Goal: Task Accomplishment & Management: Manage account settings

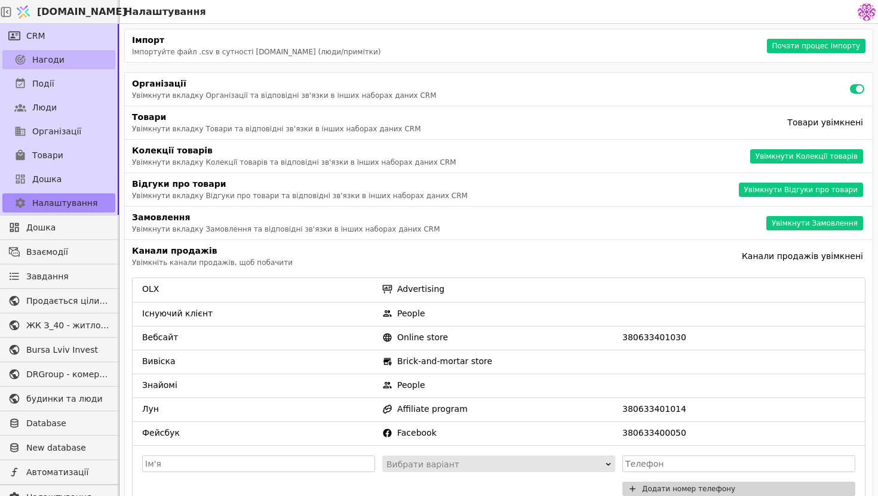
click at [61, 63] on span "Нагоди" at bounding box center [48, 60] width 32 height 13
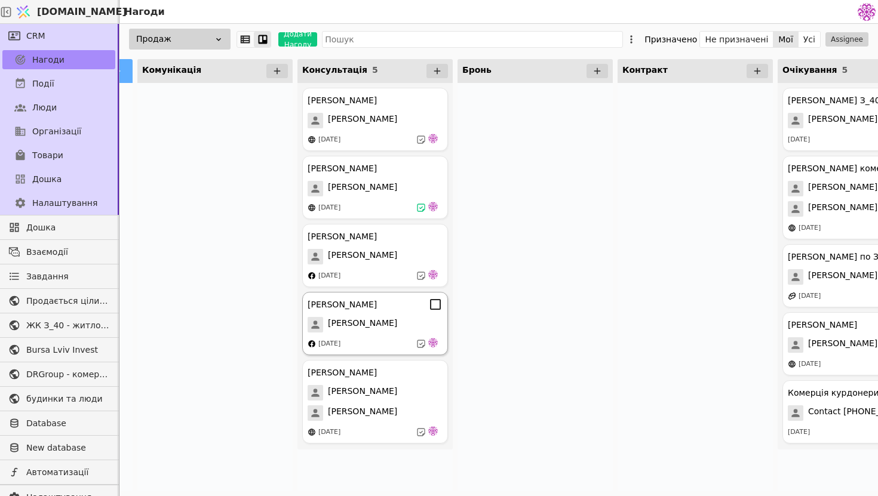
scroll to position [0, 167]
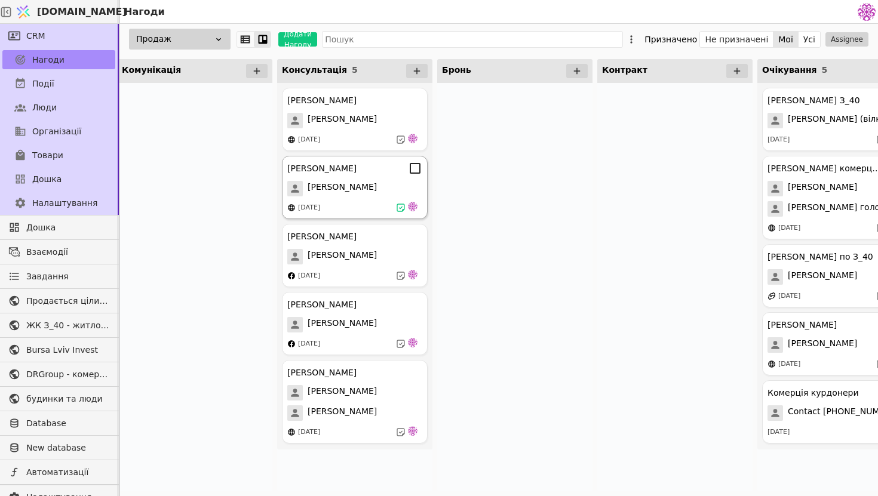
click at [361, 193] on div "[PERSON_NAME]" at bounding box center [354, 189] width 135 height 16
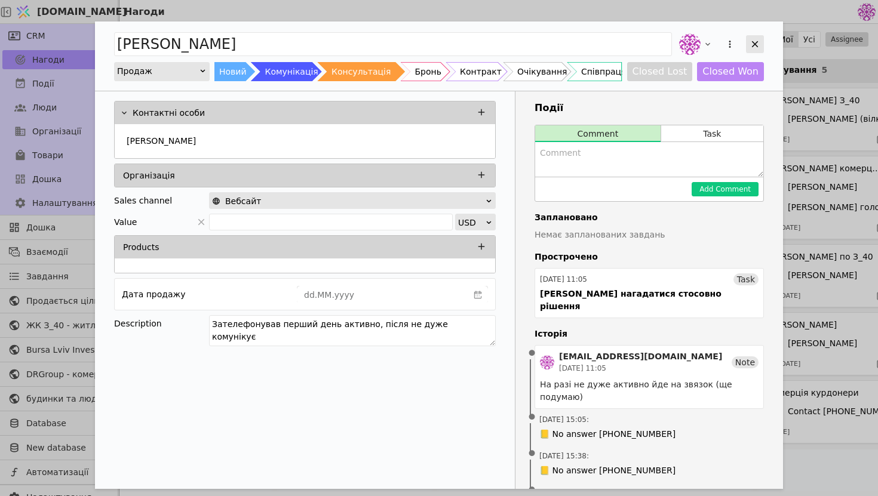
click at [753, 42] on icon "Add Opportunity" at bounding box center [755, 44] width 7 height 7
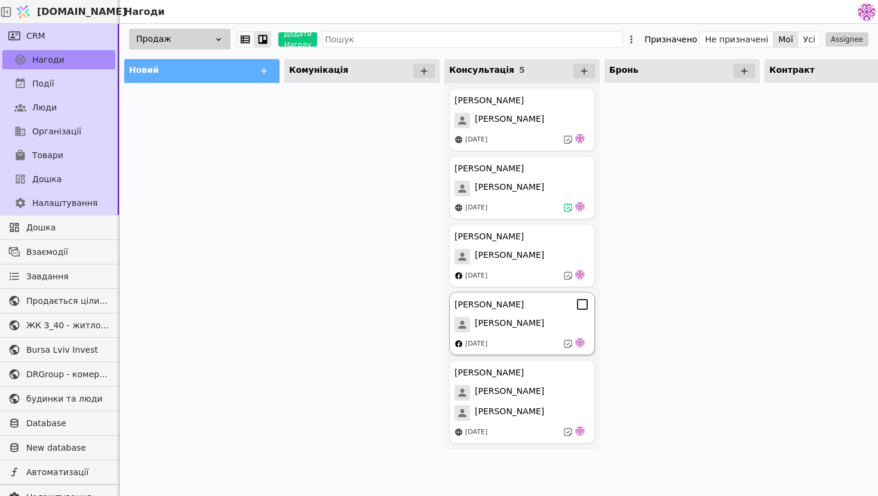
scroll to position [0, 22]
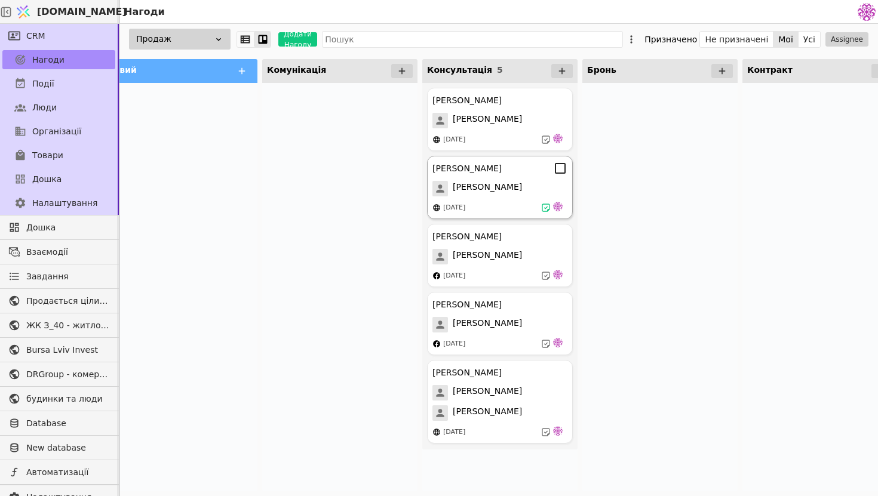
click at [484, 179] on div "[PERSON_NAME] Курдонери [PERSON_NAME] [DATE]" at bounding box center [500, 187] width 146 height 63
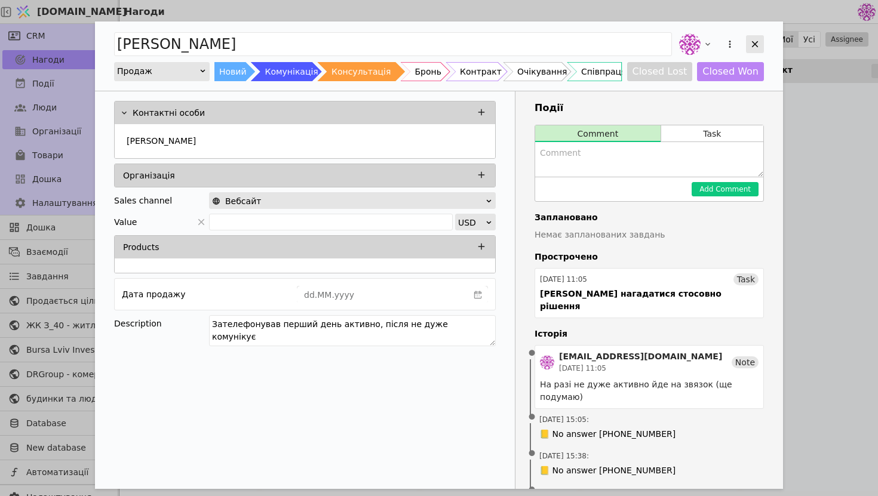
click at [749, 40] on div "Add Opportunity" at bounding box center [755, 44] width 18 height 18
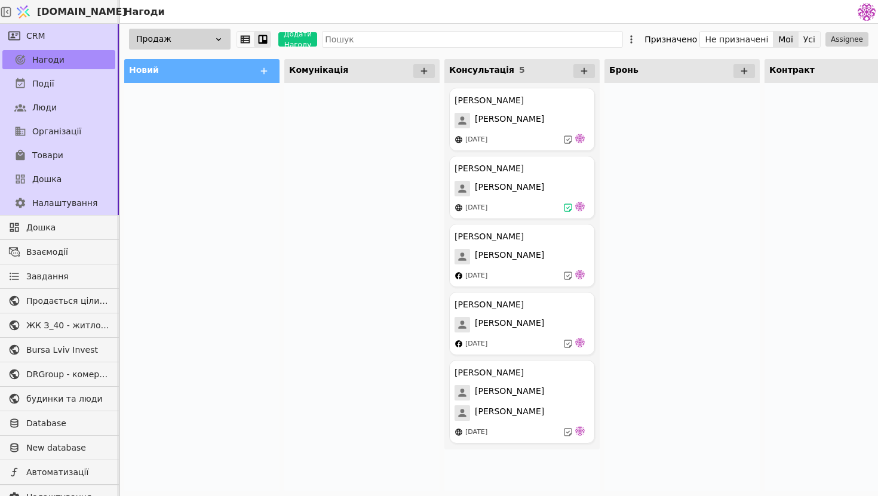
click at [807, 41] on button "Усі" at bounding box center [808, 39] width 21 height 17
